Goal: Information Seeking & Learning: Learn about a topic

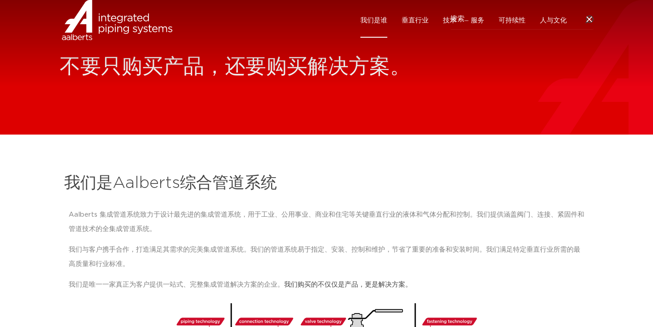
click at [371, 203] on div "我们是Aalberts综合管道系统 Aalberts 集成管道系统致力于设计最先进的集成管道系统，用于工业、公用事业、商业和住宅等关键垂直行业的液体和气体分配…" at bounding box center [327, 265] width 534 height 195
click at [420, 24] on font "垂直行业" at bounding box center [415, 20] width 27 height 7
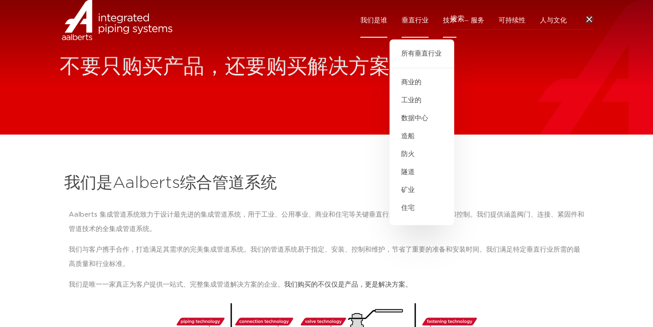
click at [450, 24] on font "技术" at bounding box center [449, 20] width 13 height 7
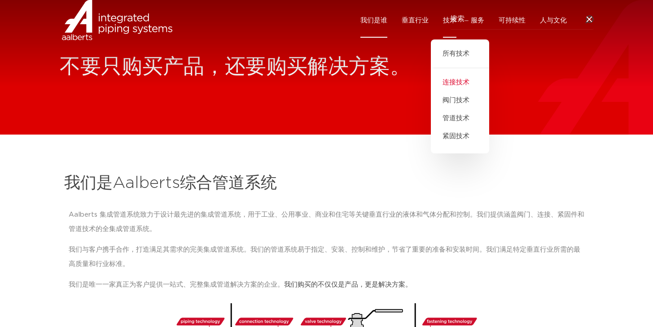
click at [467, 86] on font "连接技术" at bounding box center [456, 82] width 27 height 7
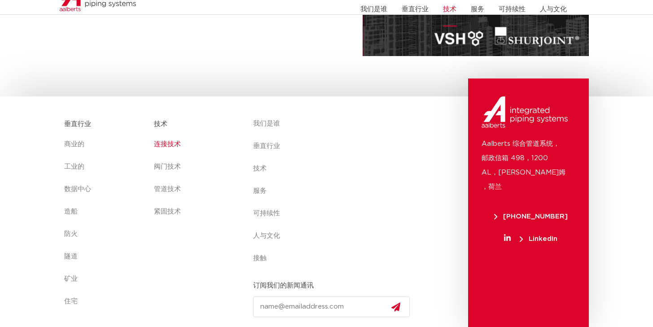
scroll to position [271, 0]
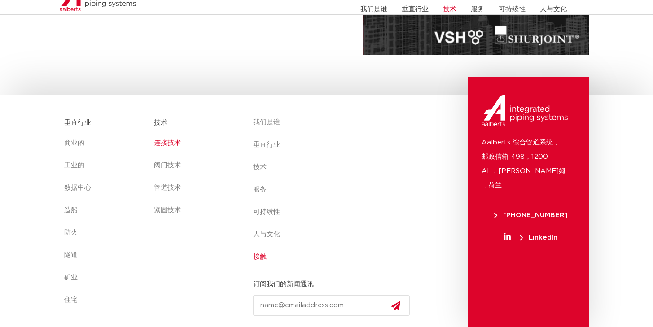
click at [263, 258] on font "接触" at bounding box center [259, 257] width 13 height 7
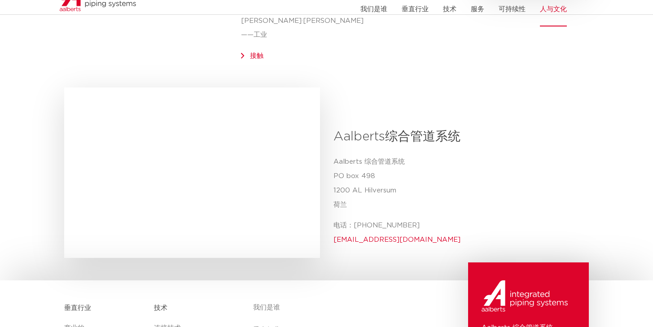
scroll to position [351, 0]
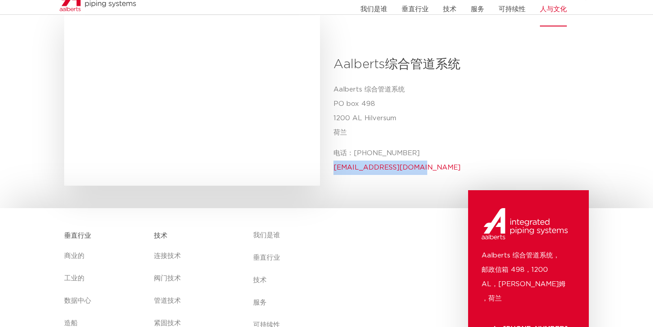
copy font "info@aalberts-ips.com"
drag, startPoint x: 419, startPoint y: 141, endPoint x: 333, endPoint y: 140, distance: 85.3
click at [334, 146] on p "电话：+31 (0) 35 6884 211 info@aalberts-ips.com" at bounding box center [458, 160] width 249 height 29
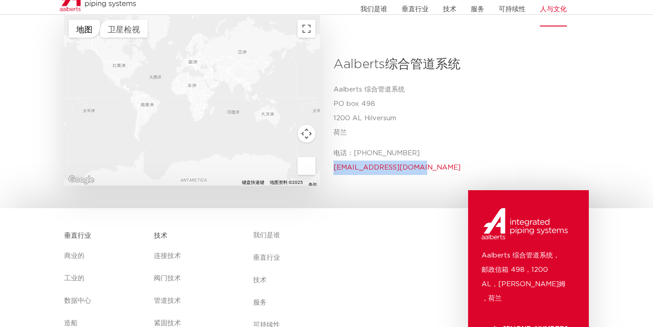
copy font "+31 (0) 35 6884 211"
drag, startPoint x: 417, startPoint y: 125, endPoint x: 354, endPoint y: 120, distance: 63.5
click at [354, 146] on p "电话：+31 (0) 35 6884 211 info@aalberts-ips.com" at bounding box center [458, 160] width 249 height 29
click at [450, 13] on font "技术" at bounding box center [449, 9] width 13 height 7
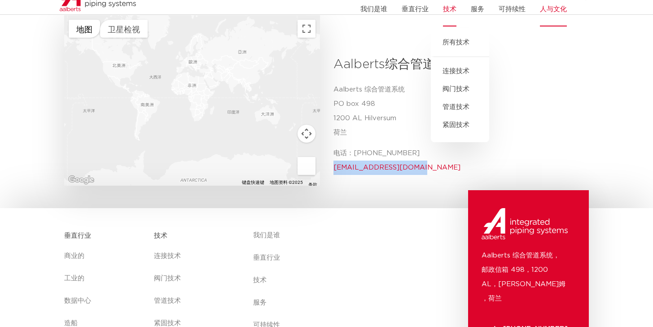
click at [458, 93] on font "阀门技术" at bounding box center [456, 89] width 27 height 7
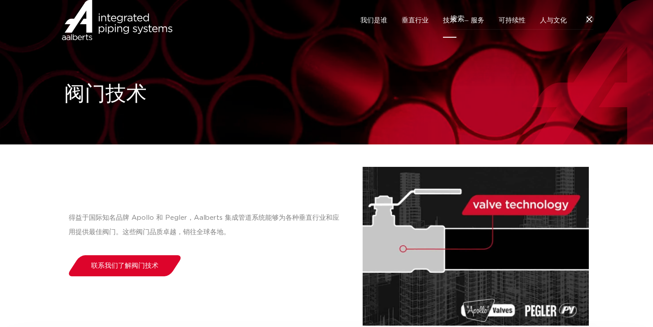
click at [455, 24] on font "技术" at bounding box center [449, 20] width 13 height 7
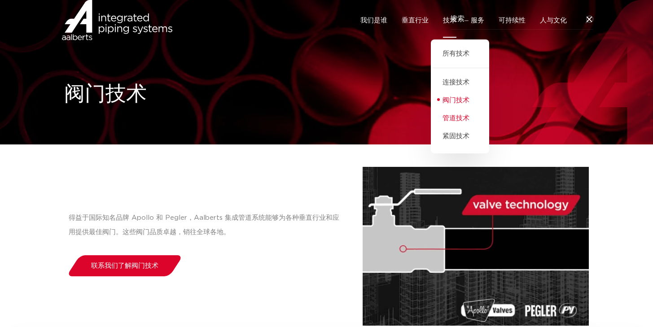
click at [455, 122] on font "管道技术" at bounding box center [456, 118] width 27 height 7
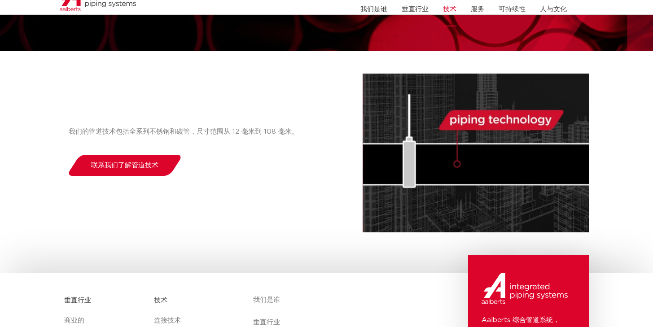
scroll to position [86, 0]
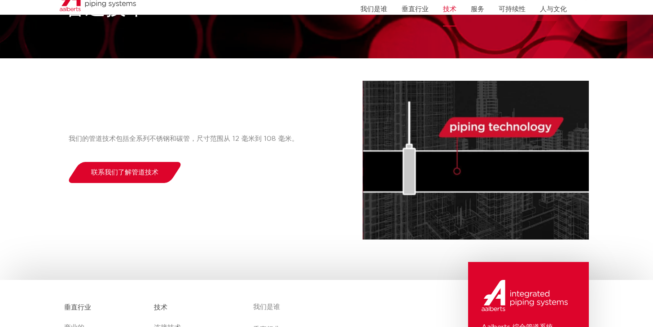
click at [446, 13] on font "技术" at bounding box center [449, 9] width 13 height 7
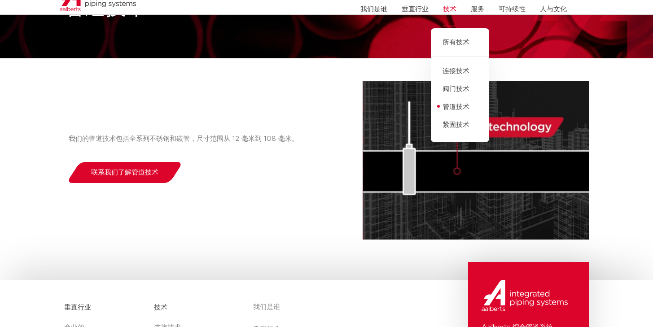
click at [456, 128] on font "紧固技术" at bounding box center [456, 125] width 27 height 7
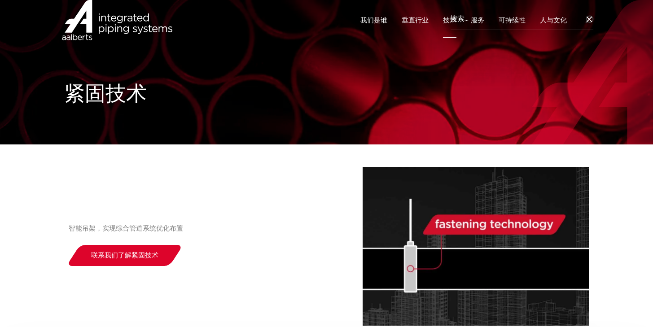
click at [135, 35] on img at bounding box center [117, 20] width 115 height 40
